Goal: Navigation & Orientation: Understand site structure

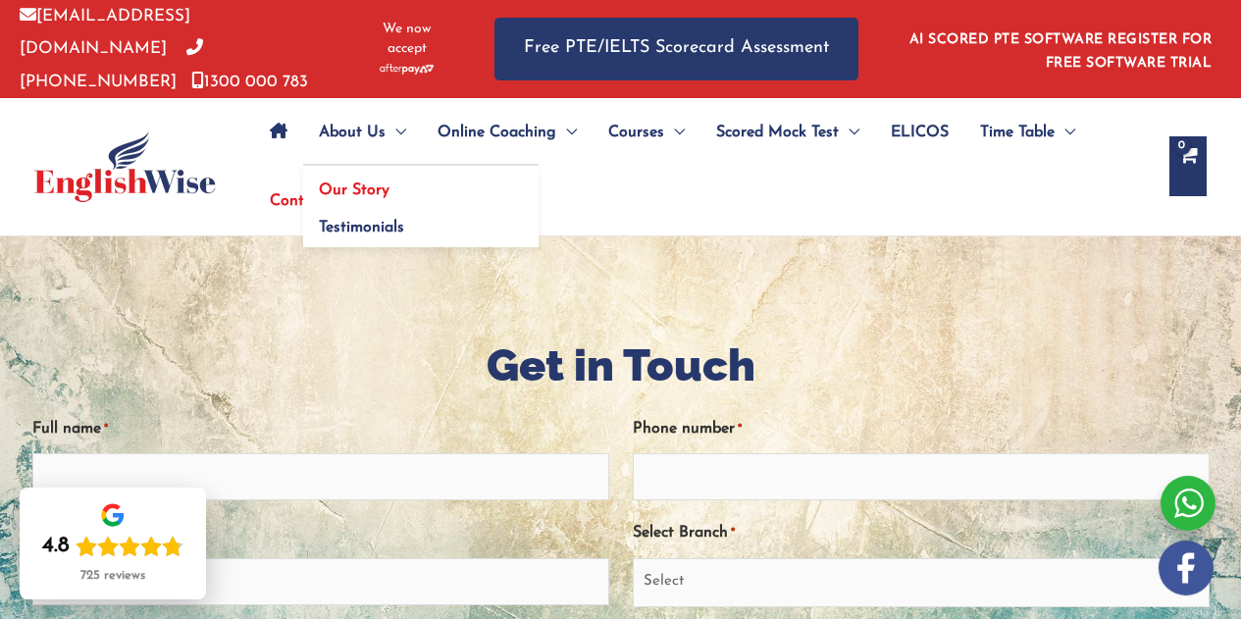
click at [392, 179] on link "Our Story" at bounding box center [420, 184] width 235 height 37
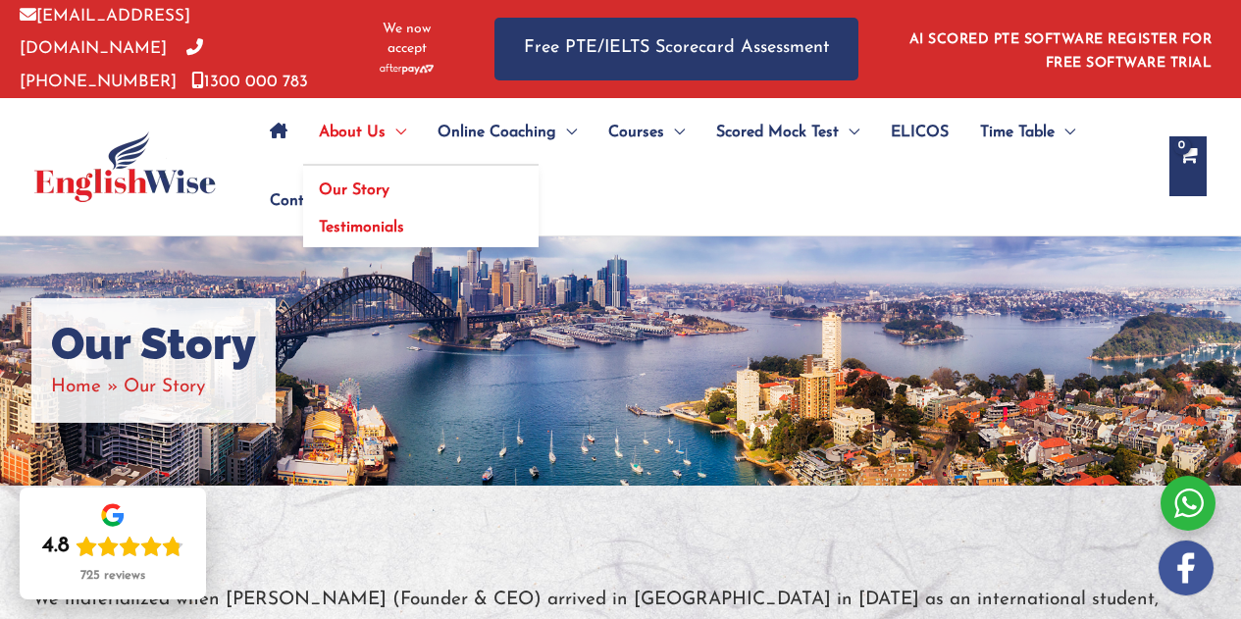
click at [385, 220] on span "Testimonials" at bounding box center [361, 228] width 85 height 16
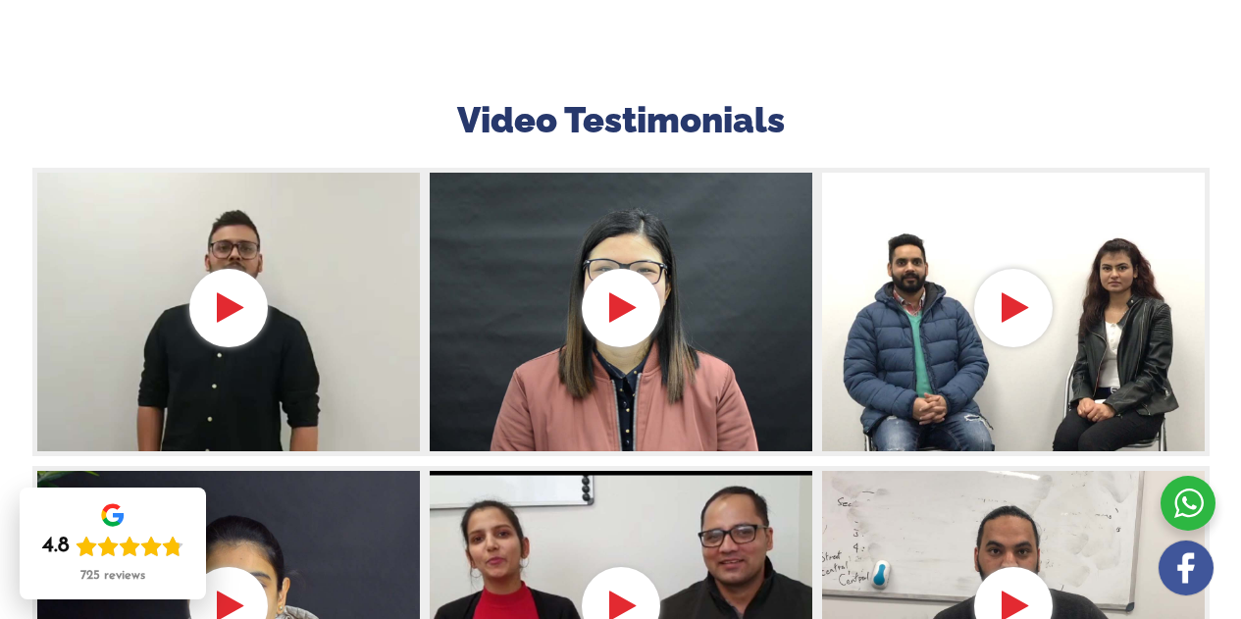
scroll to position [141, 0]
